Goal: Find specific page/section: Find specific page/section

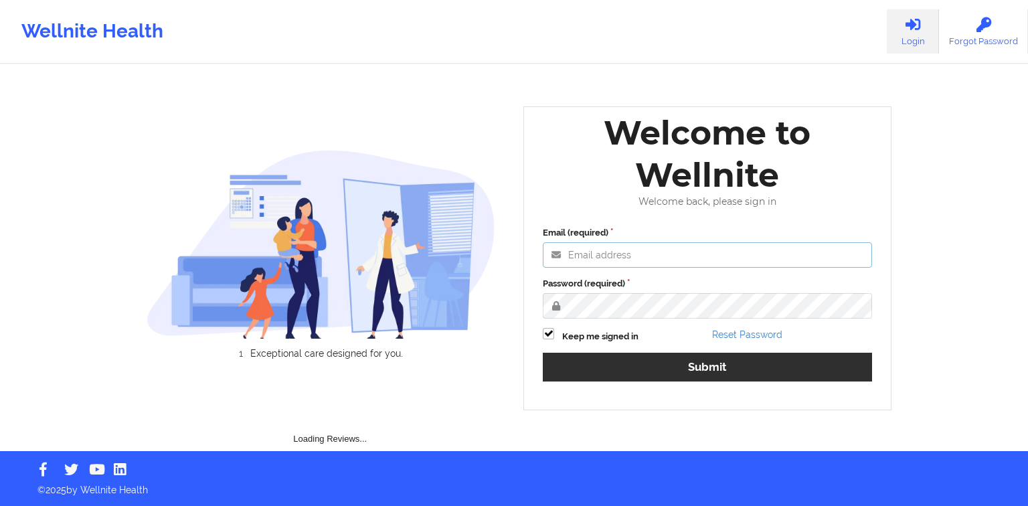
type input "[PERSON_NAME][EMAIL_ADDRESS][DOMAIN_NAME]"
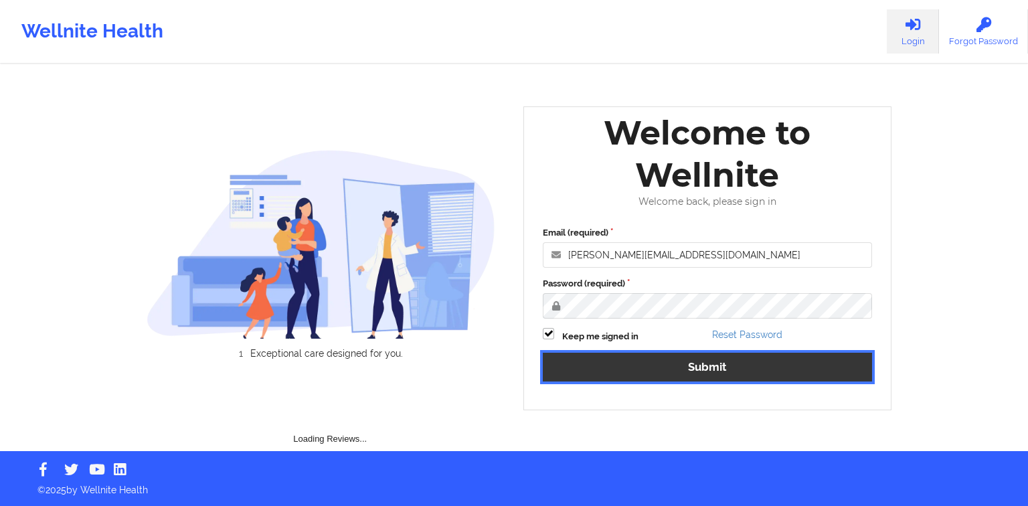
click at [640, 353] on button "Submit" at bounding box center [707, 367] width 329 height 29
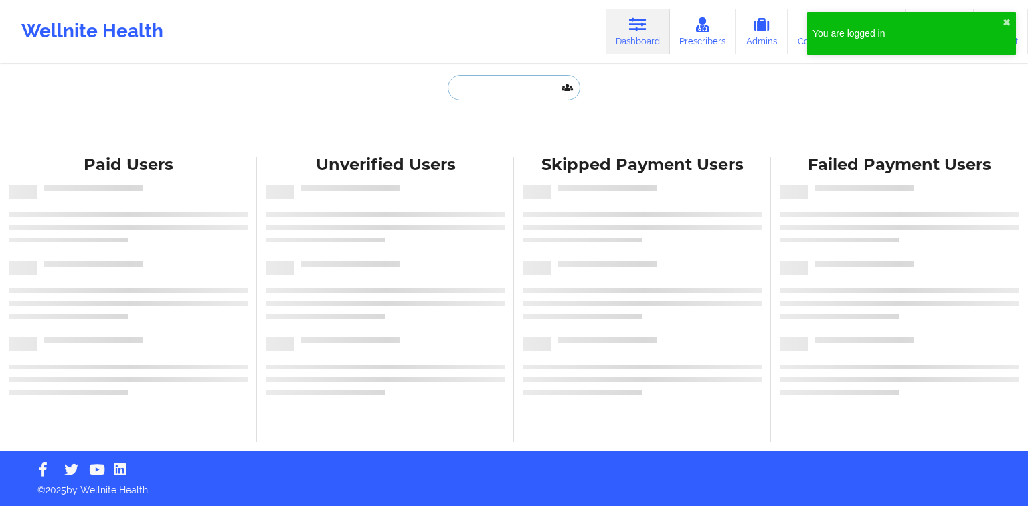
click at [517, 90] on input "text" at bounding box center [514, 87] width 132 height 25
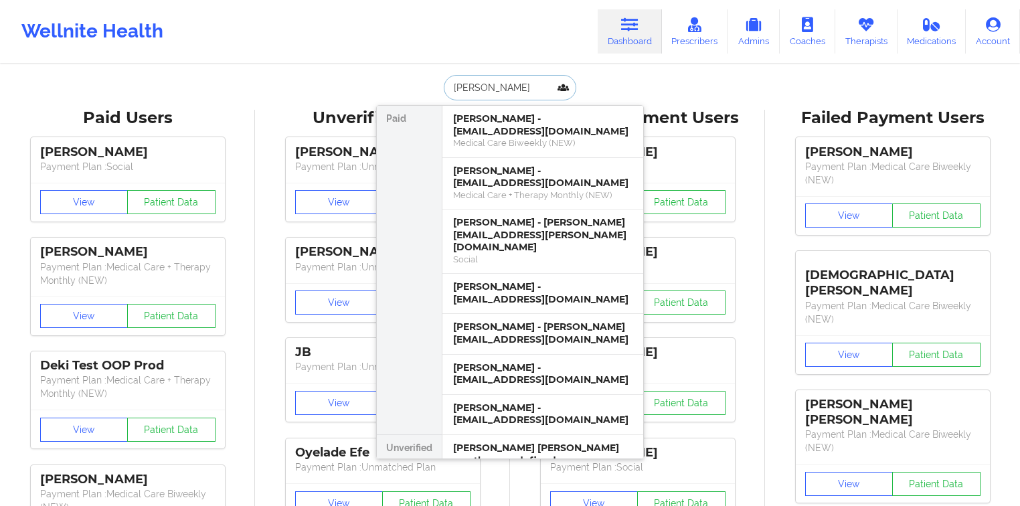
type input "[PERSON_NAME]"
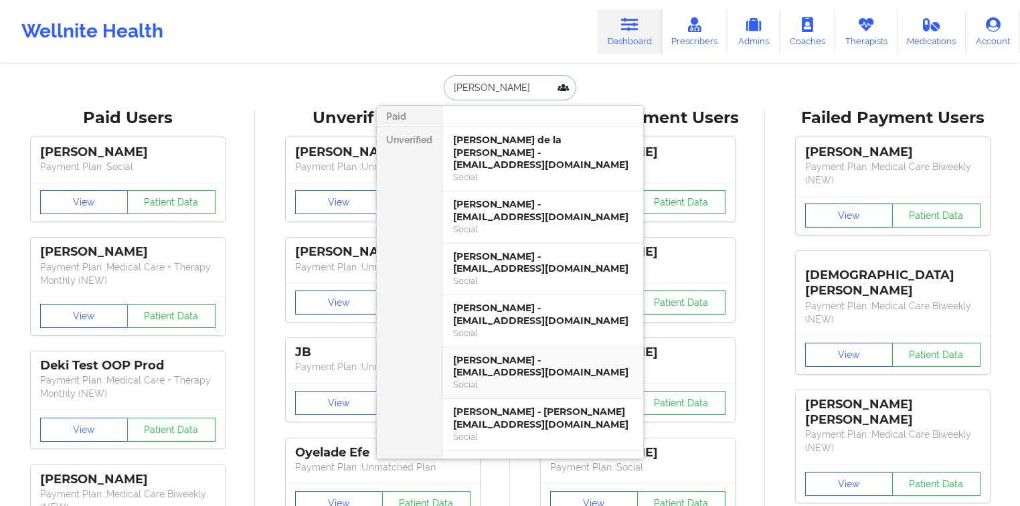
click at [542, 354] on div "[PERSON_NAME] - [EMAIL_ADDRESS][DOMAIN_NAME]" at bounding box center [542, 366] width 179 height 25
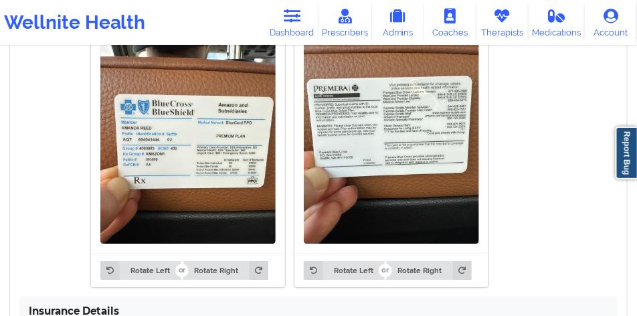
scroll to position [1047, 0]
